Goal: Task Accomplishment & Management: Complete application form

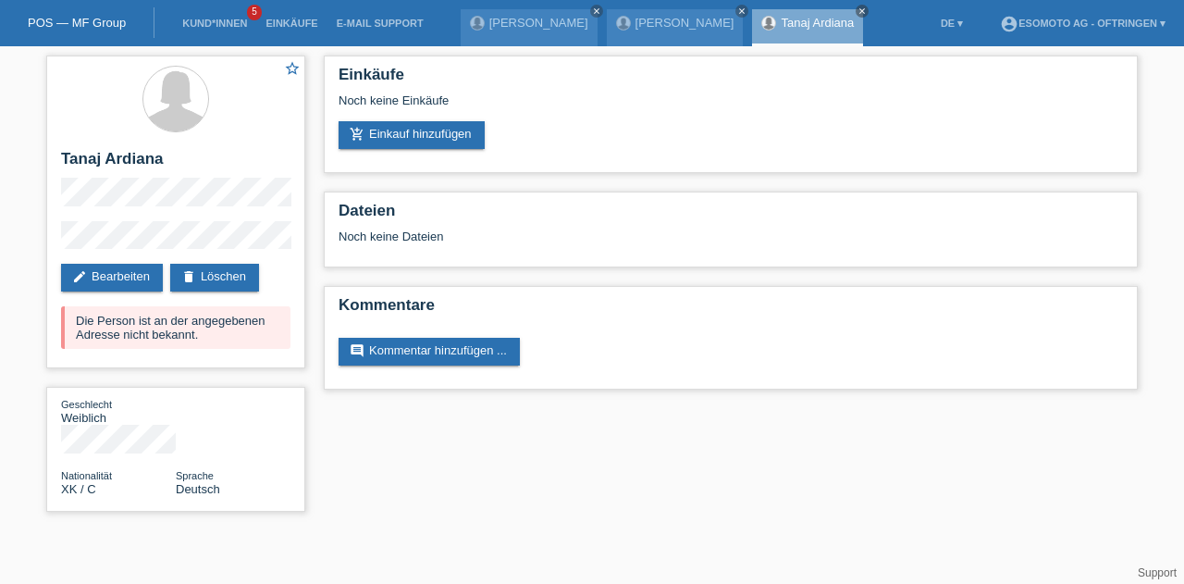
click at [224, 36] on li "Kund*innen 5" at bounding box center [214, 23] width 83 height 47
click at [231, 26] on link "Kund*innen" at bounding box center [214, 23] width 83 height 11
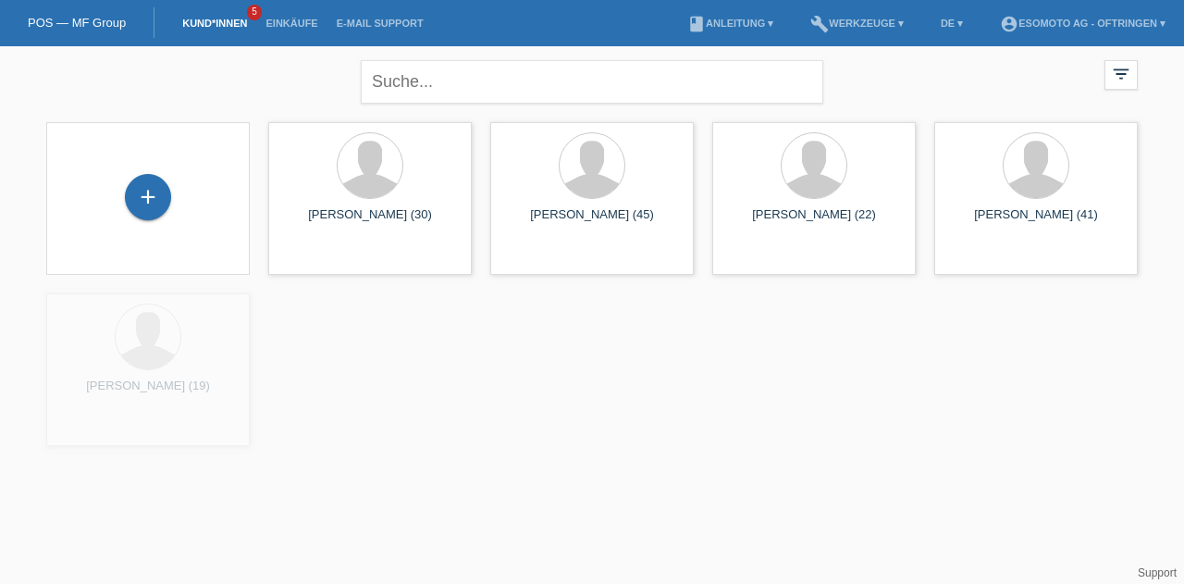
click at [151, 186] on div "+" at bounding box center [148, 197] width 46 height 46
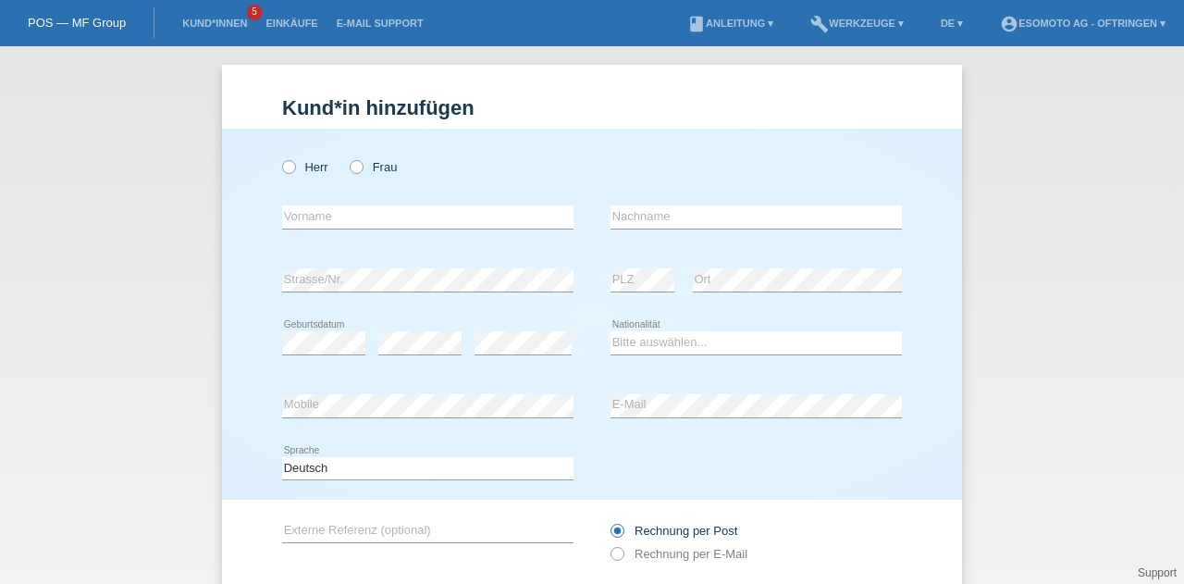
click at [347, 157] on icon at bounding box center [347, 157] width 0 height 0
click at [350, 166] on input "Frau" at bounding box center [356, 166] width 12 height 12
radio input "true"
click at [339, 216] on input "text" at bounding box center [427, 216] width 291 height 23
type input "Mathis"
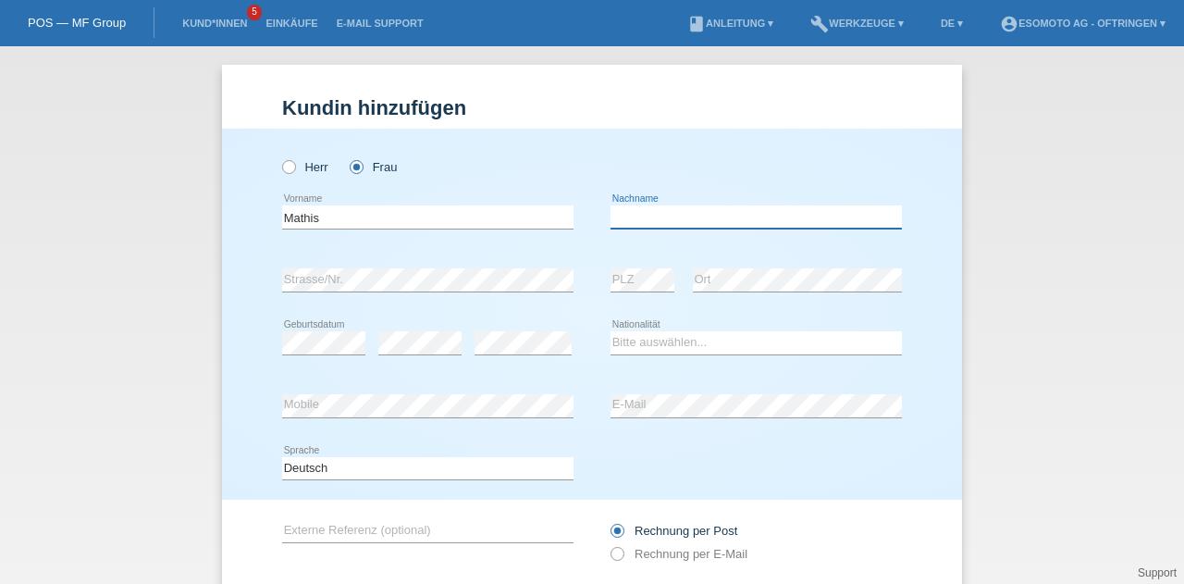
click at [642, 223] on input "text" at bounding box center [755, 216] width 291 height 23
type input "[PERSON_NAME] [PERSON_NAME]"
click at [635, 336] on select "Bitte auswählen... Schweiz Deutschland Liechtenstein Österreich ------------ Af…" at bounding box center [755, 342] width 291 height 22
select select "CH"
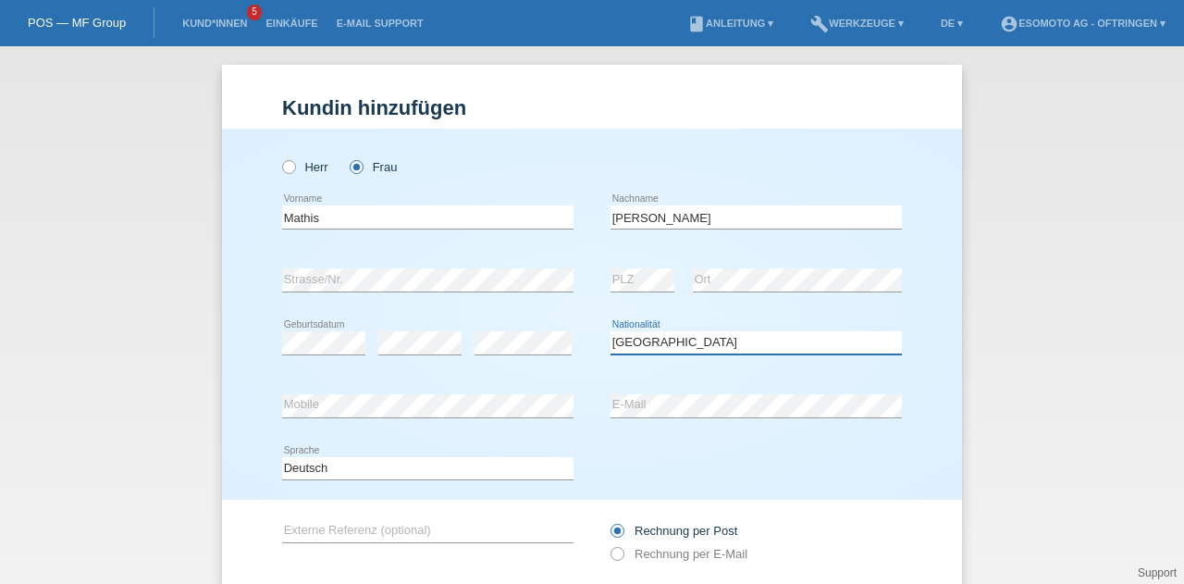
click at [610, 331] on select "Bitte auswählen... Schweiz Deutschland Liechtenstein Österreich ------------ Af…" at bounding box center [755, 342] width 291 height 22
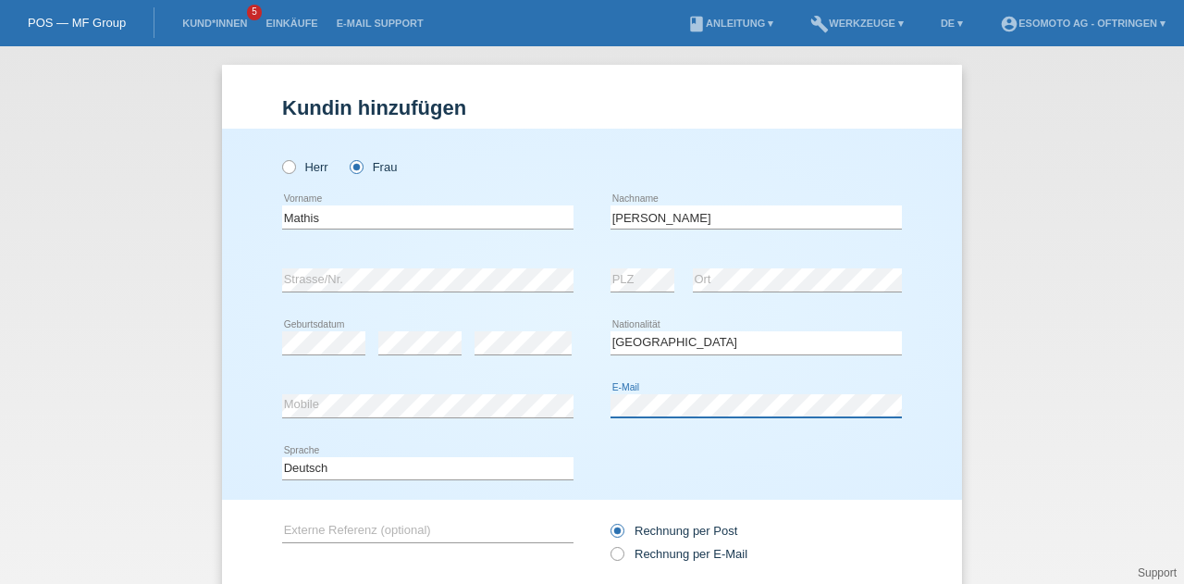
scroll to position [126, 0]
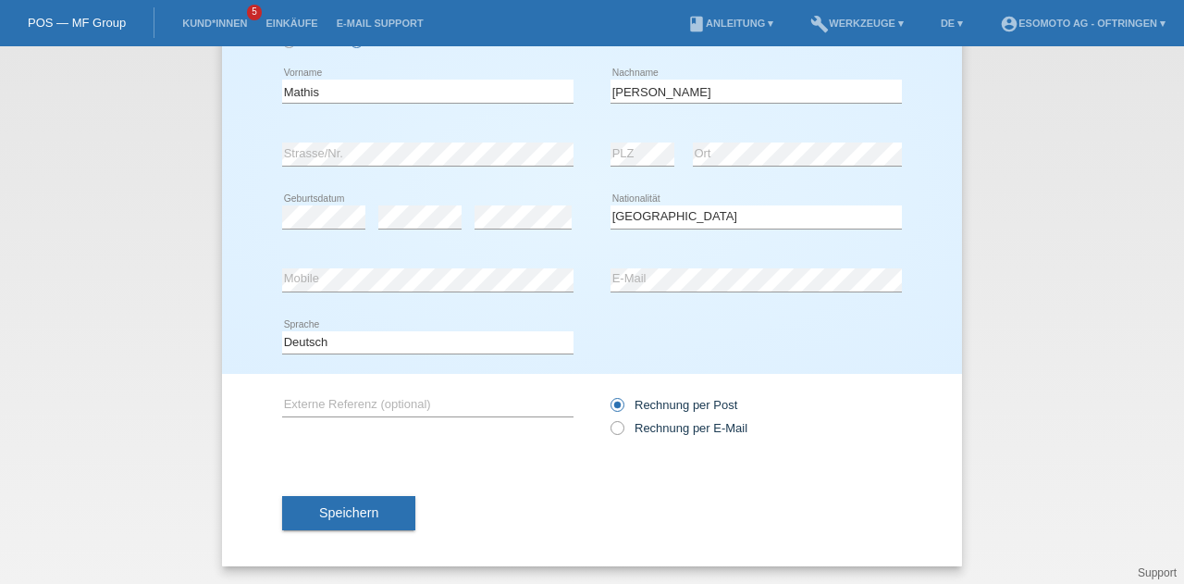
click at [351, 508] on span "Speichern" at bounding box center [348, 512] width 59 height 15
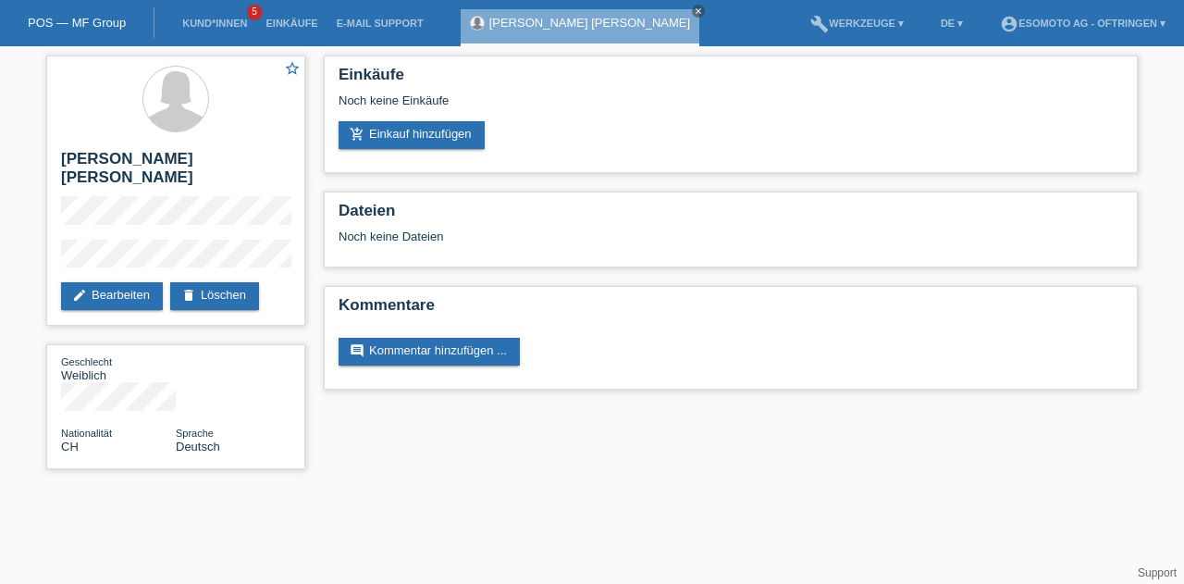
click at [451, 134] on link "add_shopping_cart Einkauf hinzufügen" at bounding box center [412, 135] width 146 height 28
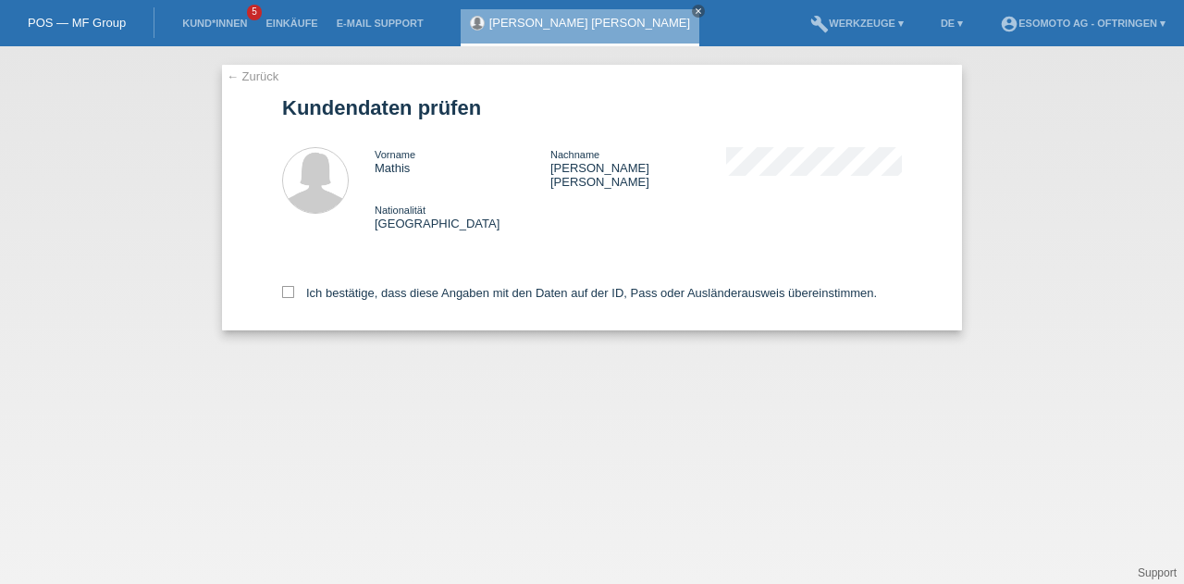
click at [289, 286] on icon at bounding box center [288, 292] width 12 height 12
click at [289, 286] on input "Ich bestätige, dass diese Angaben mit den Daten auf der ID, Pass oder Ausländer…" at bounding box center [288, 292] width 12 height 12
checkbox input "true"
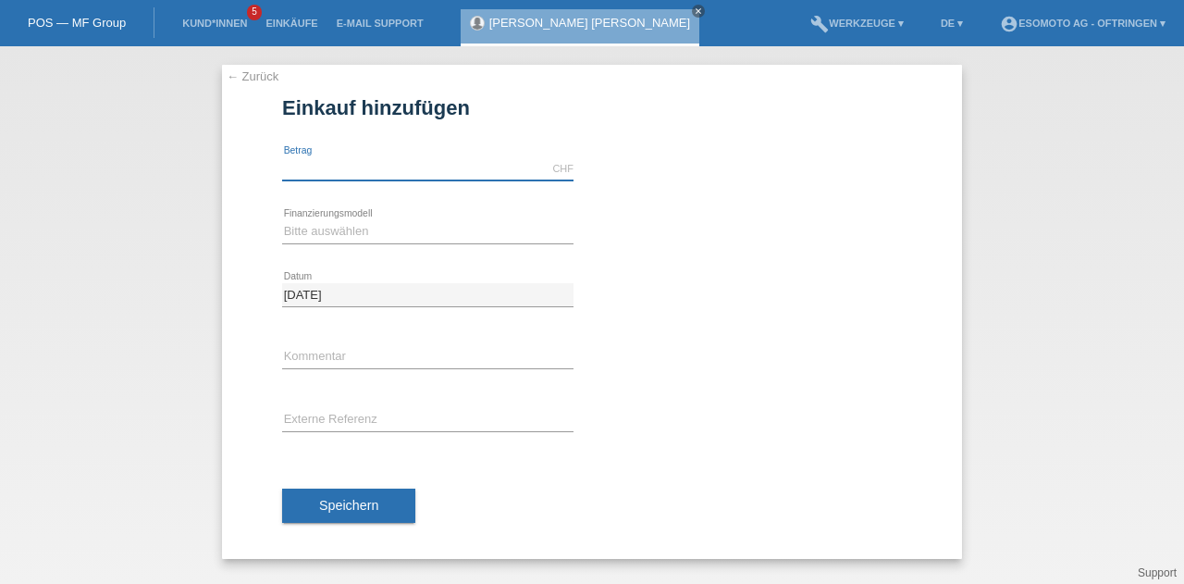
click at [371, 169] on input "text" at bounding box center [427, 168] width 291 height 23
type input "2990.00"
click at [351, 237] on select "Bitte auswählen Fixe Raten Kauf auf Rechnung mit Teilzahlungsoption" at bounding box center [427, 231] width 291 height 22
select select "69"
click at [282, 220] on select "Bitte auswählen Fixe Raten Kauf auf Rechnung mit Teilzahlungsoption" at bounding box center [427, 231] width 291 height 22
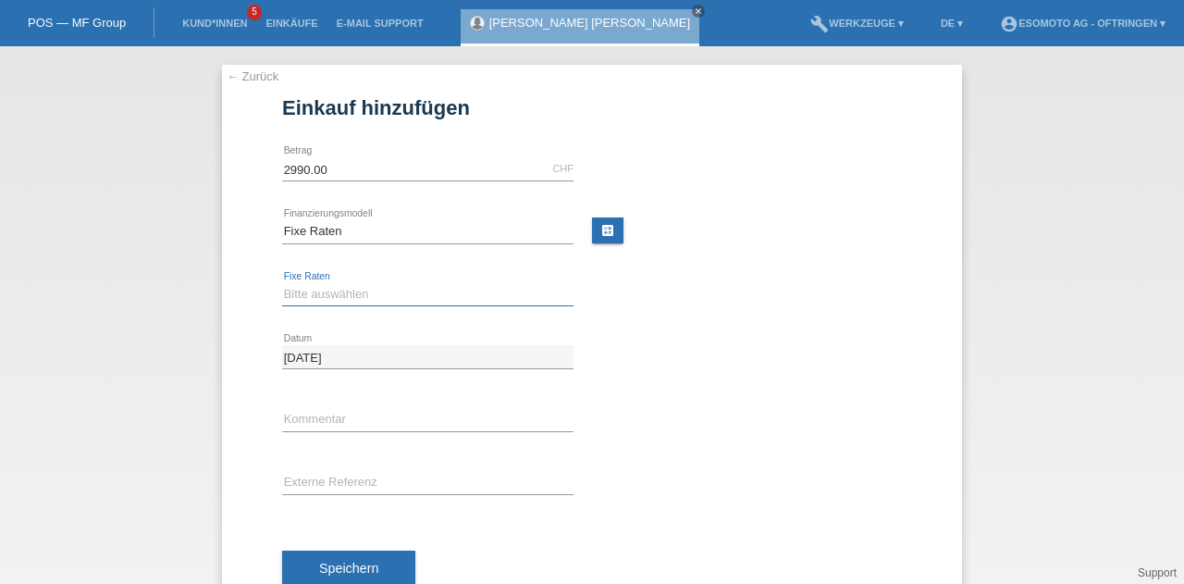
click at [344, 289] on select "Bitte auswählen 12 Raten 24 Raten 36 Raten 48 Raten" at bounding box center [427, 294] width 291 height 22
select select "141"
click at [282, 283] on select "Bitte auswählen 12 Raten 24 Raten 36 Raten 48 Raten" at bounding box center [427, 294] width 291 height 22
click at [343, 566] on span "Speichern" at bounding box center [348, 568] width 59 height 15
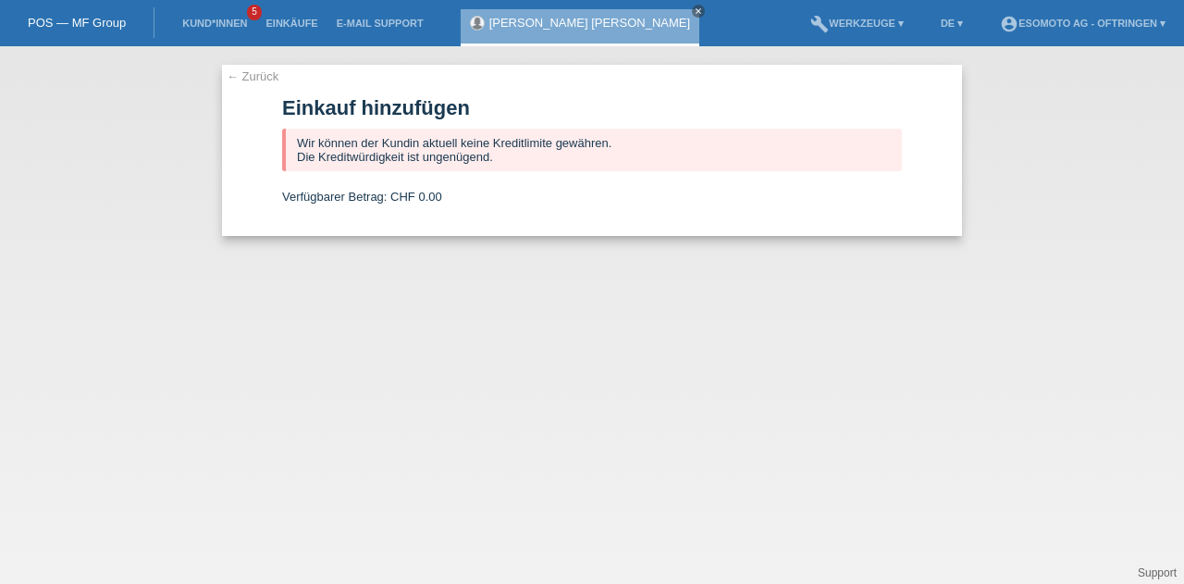
click at [257, 80] on link "← Zurück" at bounding box center [253, 76] width 52 height 14
